Goal: Transaction & Acquisition: Book appointment/travel/reservation

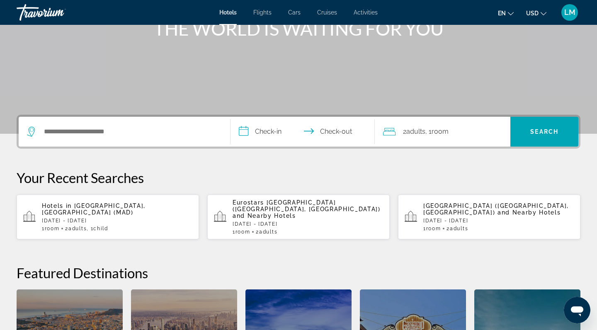
scroll to position [117, 0]
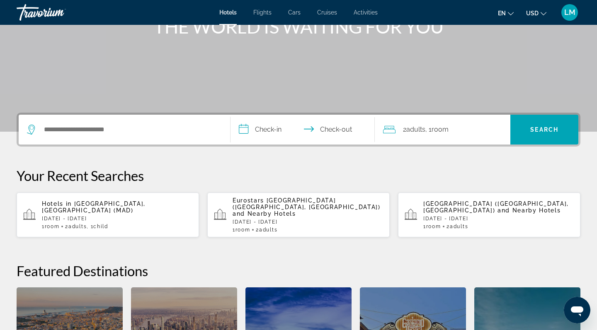
click at [302, 219] on p "[DATE] - [DATE]" at bounding box center [308, 222] width 150 height 6
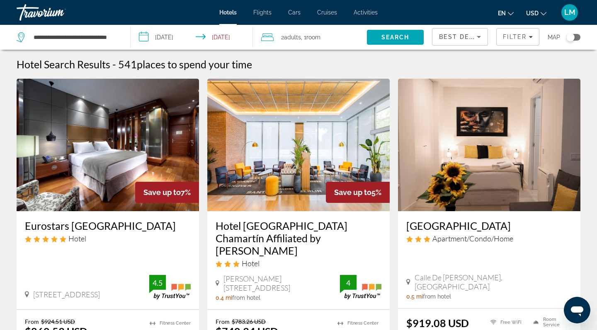
click at [59, 160] on img "Main content" at bounding box center [108, 145] width 182 height 133
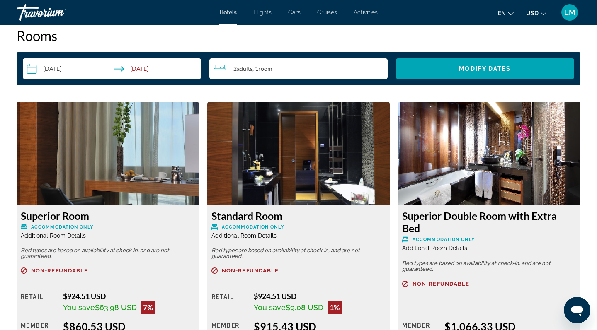
scroll to position [1063, 0]
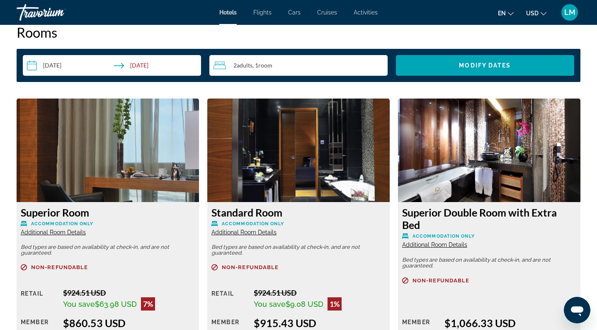
click at [262, 63] on span "Room" at bounding box center [265, 65] width 14 height 7
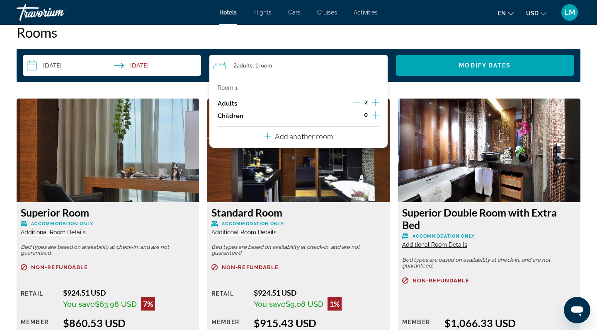
click at [377, 109] on button "Increment adults" at bounding box center [375, 103] width 7 height 12
click at [374, 118] on icon "Increment children" at bounding box center [375, 115] width 7 height 10
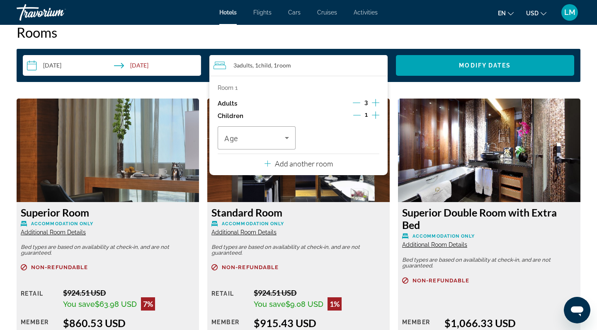
click at [356, 102] on icon "Decrement adults" at bounding box center [356, 102] width 7 height 7
click at [285, 143] on icon "Travelers: 2 adults, 1 child" at bounding box center [287, 138] width 10 height 10
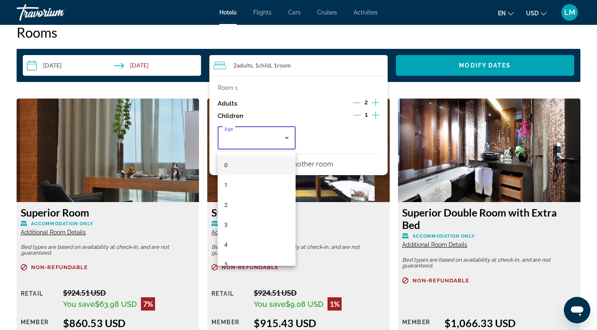
click at [232, 244] on mat-option "4" at bounding box center [257, 245] width 78 height 20
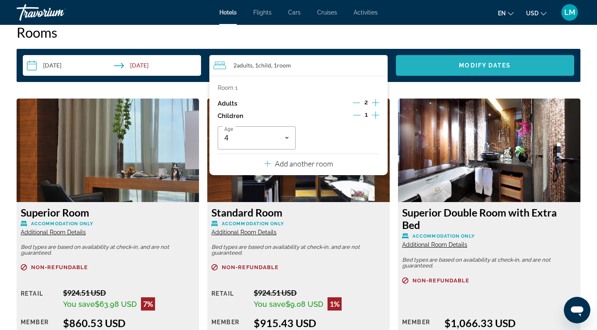
click at [486, 63] on span "Modify Dates" at bounding box center [485, 65] width 52 height 7
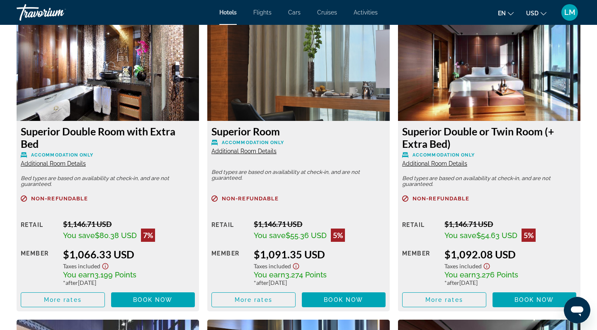
scroll to position [1155, 0]
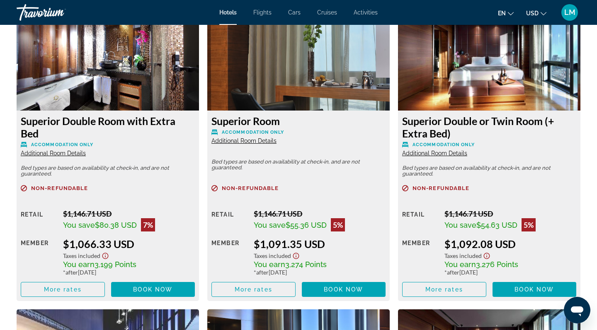
click at [76, 152] on span "Additional Room Details" at bounding box center [53, 153] width 65 height 7
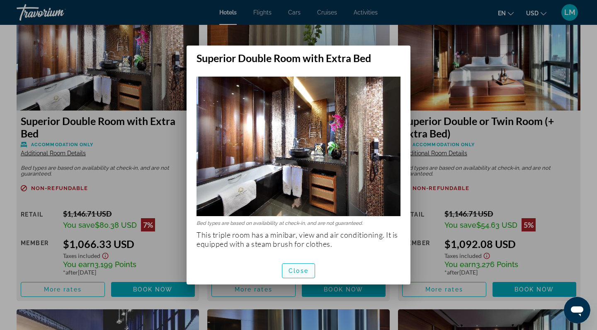
scroll to position [0, 0]
click at [300, 271] on span "Close" at bounding box center [298, 271] width 20 height 7
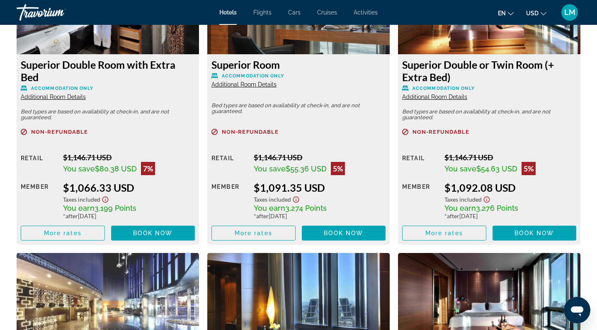
scroll to position [1224, 0]
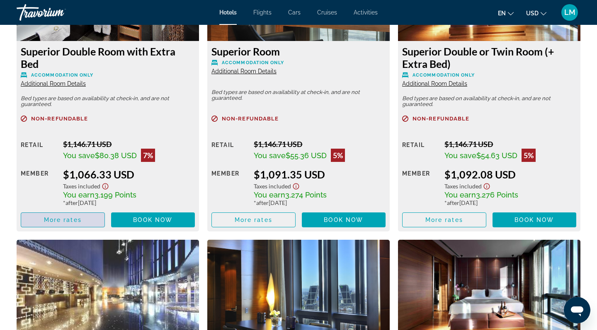
click at [83, 223] on span "Main content" at bounding box center [62, 220] width 83 height 20
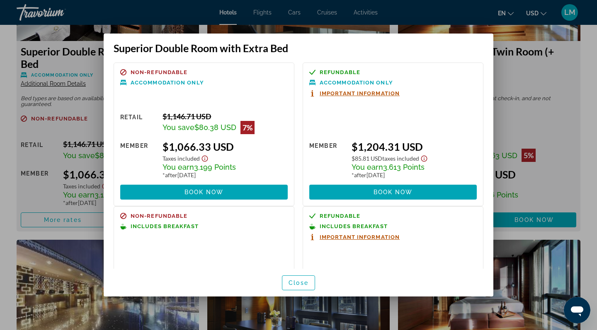
scroll to position [0, 0]
click at [518, 81] on div at bounding box center [298, 165] width 597 height 330
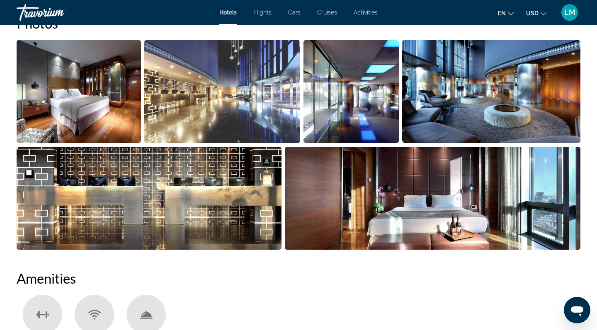
scroll to position [422, 0]
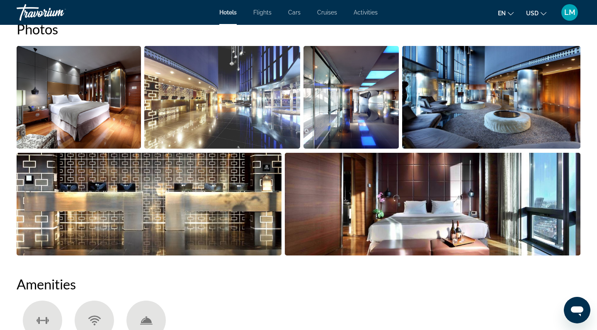
click at [439, 204] on img "Open full-screen image slider" at bounding box center [433, 204] width 296 height 103
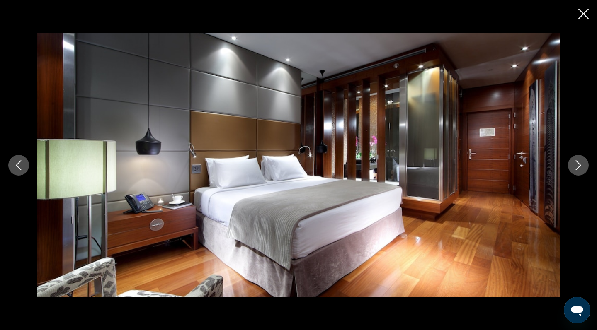
scroll to position [437, 0]
click at [580, 166] on icon "Next image" at bounding box center [578, 165] width 10 height 10
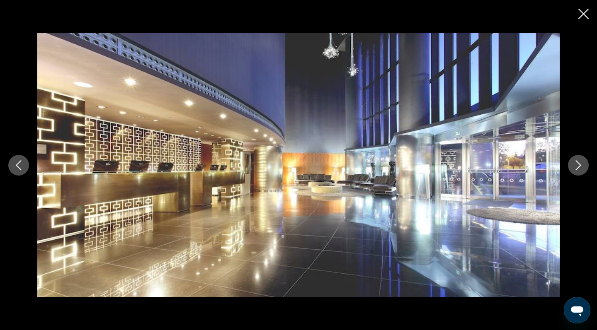
click at [580, 166] on icon "Next image" at bounding box center [578, 165] width 10 height 10
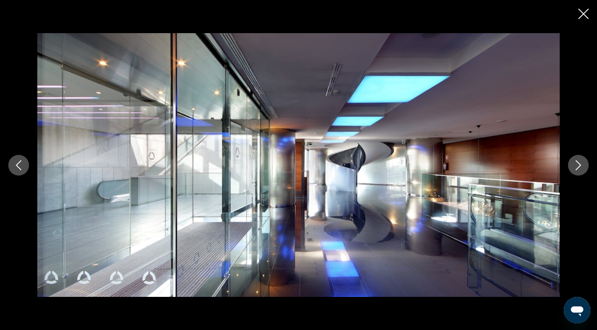
click at [580, 167] on icon "Next image" at bounding box center [578, 165] width 10 height 10
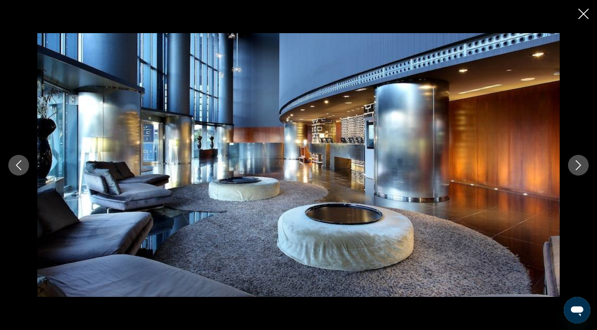
click at [580, 167] on icon "Next image" at bounding box center [578, 165] width 10 height 10
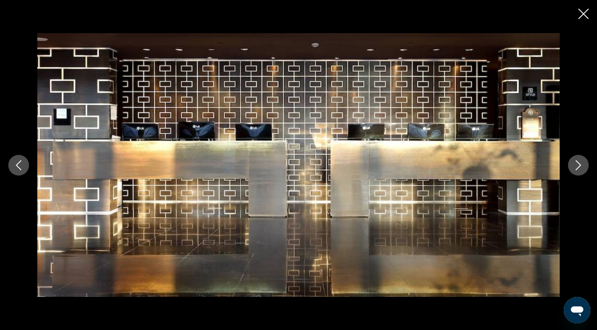
click at [582, 17] on icon "Close slideshow" at bounding box center [583, 14] width 10 height 10
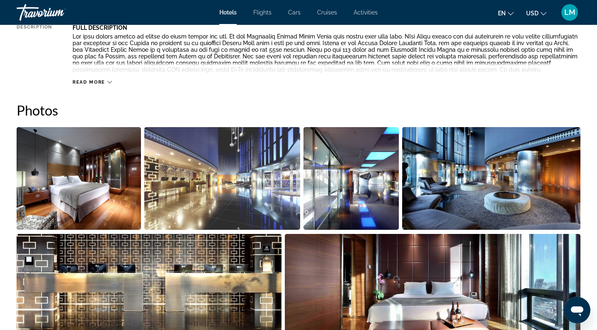
scroll to position [170, 0]
